Goal: Find specific page/section: Find specific page/section

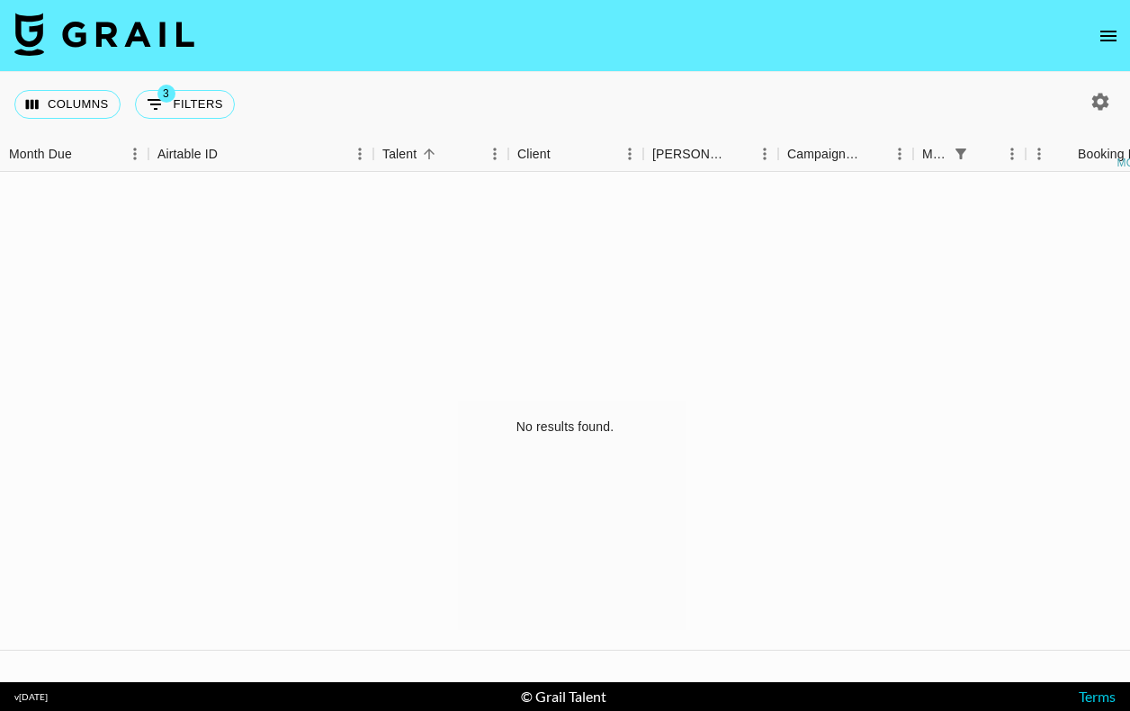
click at [1118, 32] on icon "open drawer" at bounding box center [1108, 36] width 22 height 22
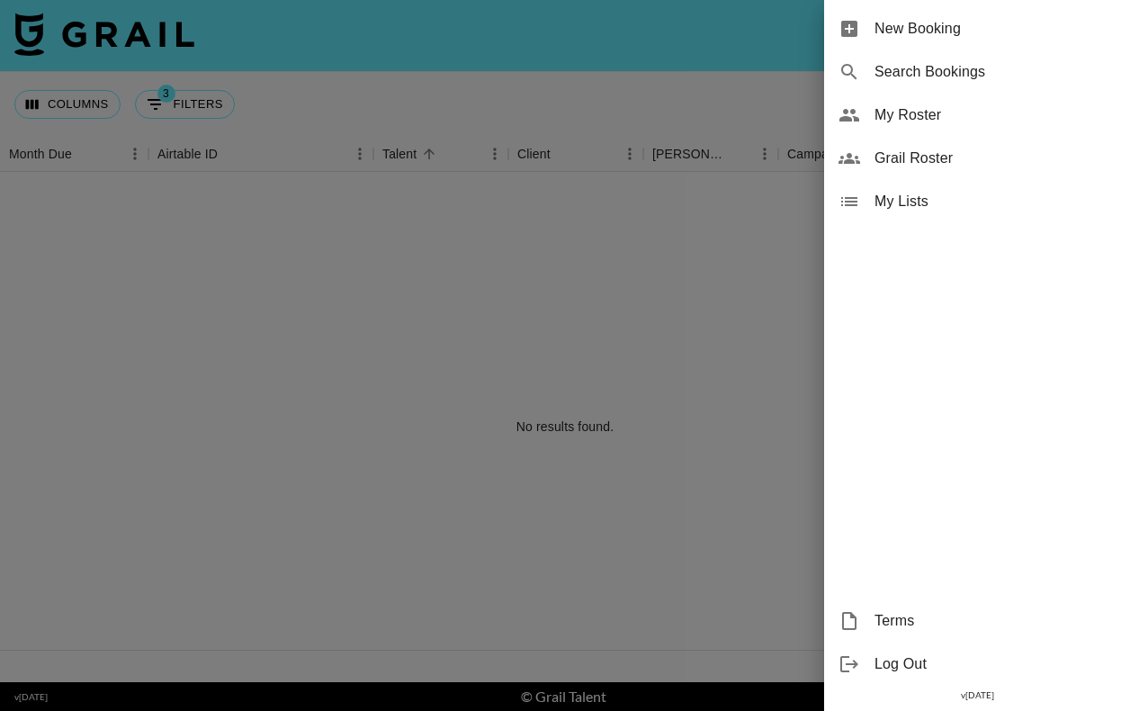
click at [936, 120] on span "My Roster" at bounding box center [994, 115] width 241 height 22
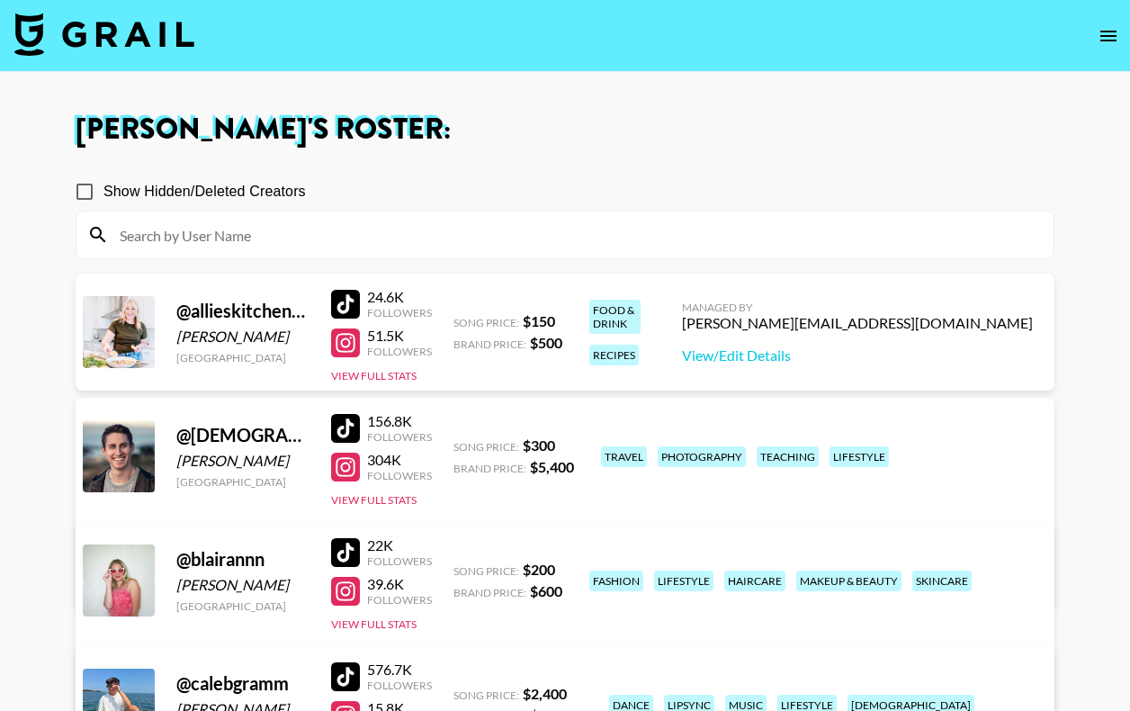
click at [299, 239] on input at bounding box center [576, 234] width 934 height 29
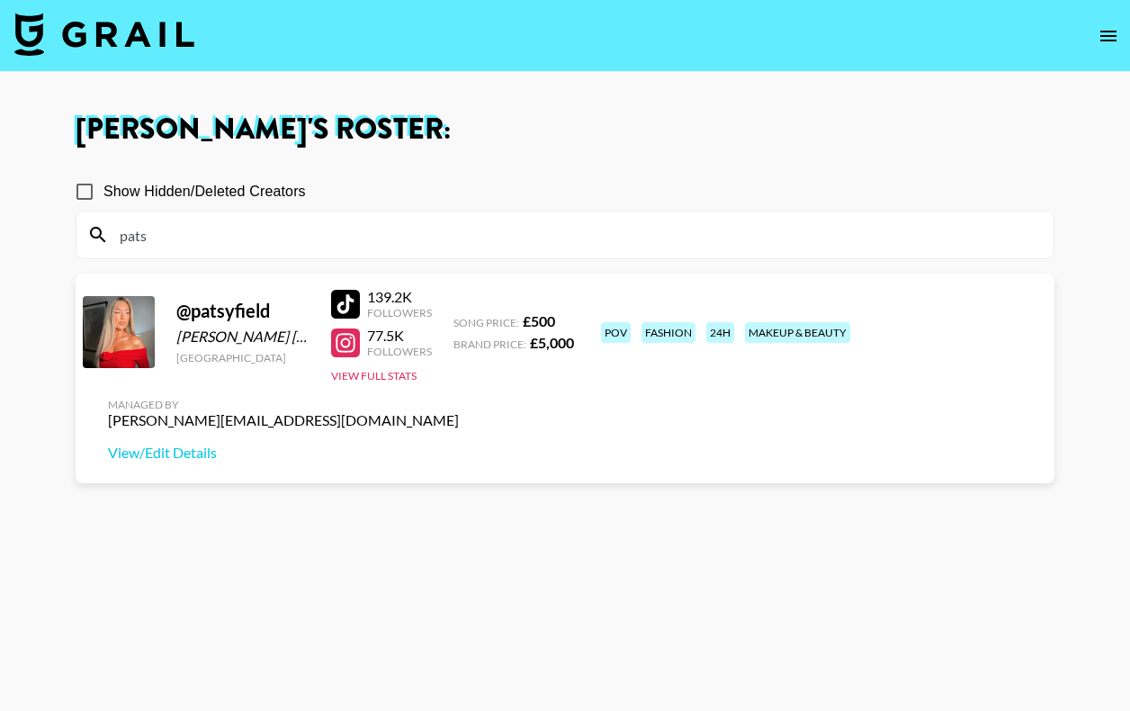
click at [346, 303] on div at bounding box center [345, 304] width 29 height 29
click at [341, 299] on div at bounding box center [345, 304] width 29 height 29
drag, startPoint x: 164, startPoint y: 236, endPoint x: 99, endPoint y: 233, distance: 64.8
click at [99, 233] on div "pats" at bounding box center [564, 234] width 977 height 47
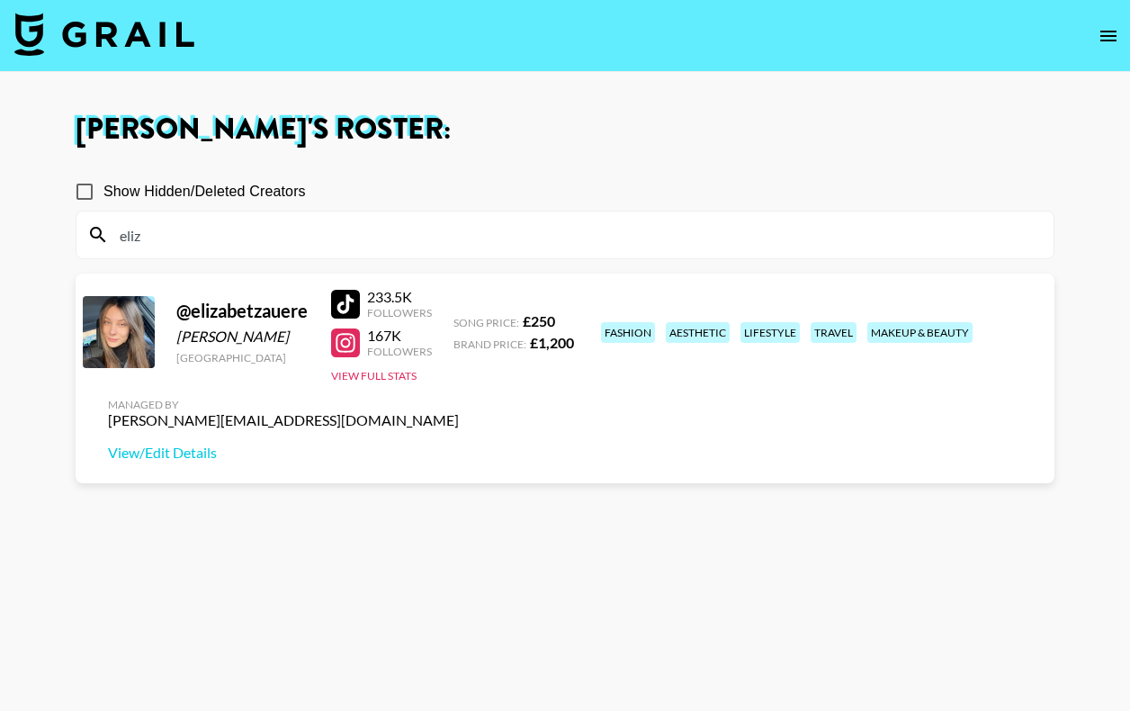
type input "eliz"
click at [344, 303] on div at bounding box center [345, 304] width 29 height 29
click at [342, 346] on div at bounding box center [345, 342] width 29 height 29
click at [362, 374] on button "View Full Stats" at bounding box center [373, 375] width 85 height 13
